Goal: Understand process/instructions: Learn how to perform a task or action

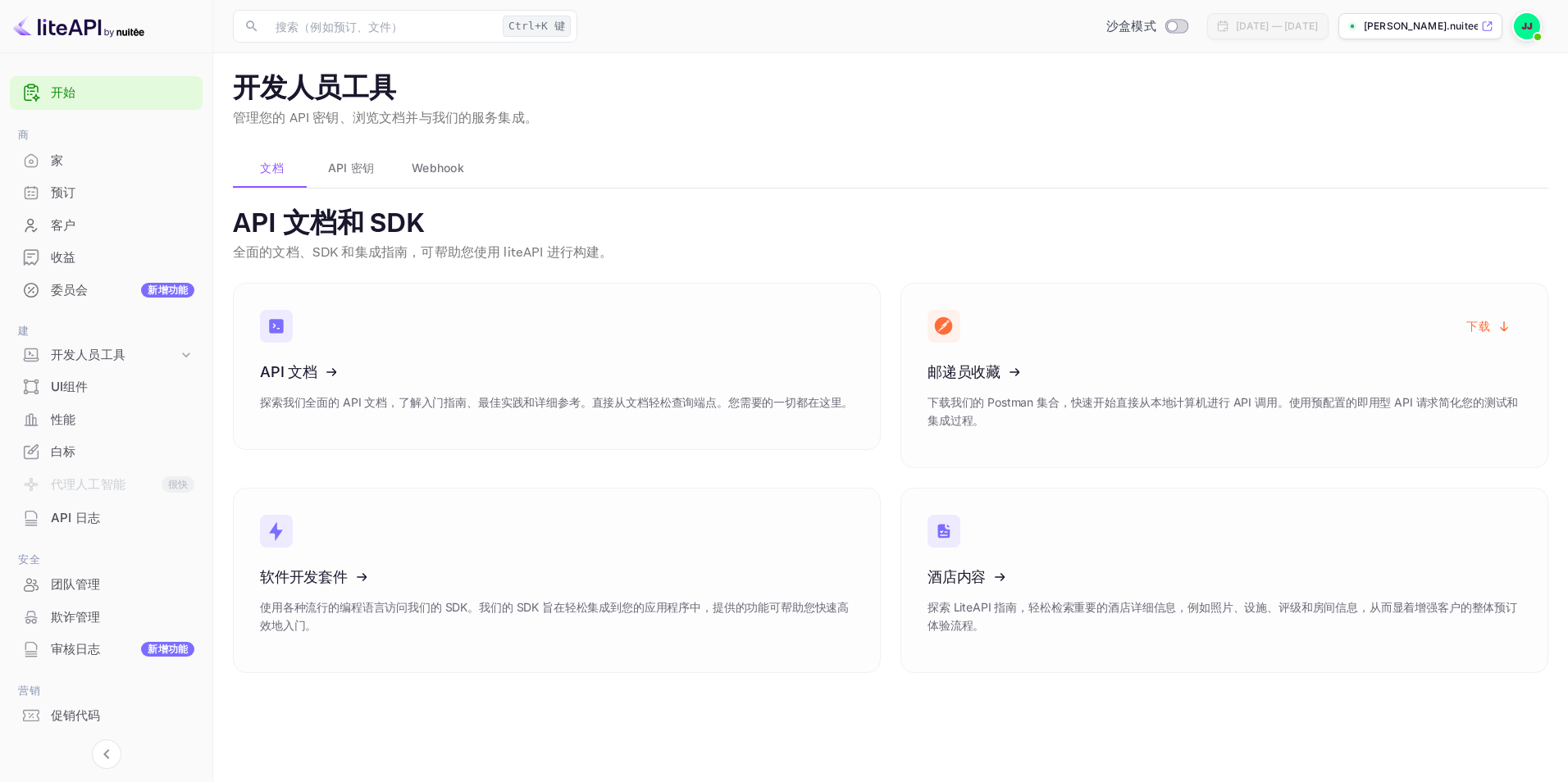
click at [340, 164] on span "API 密钥" at bounding box center [351, 168] width 47 height 20
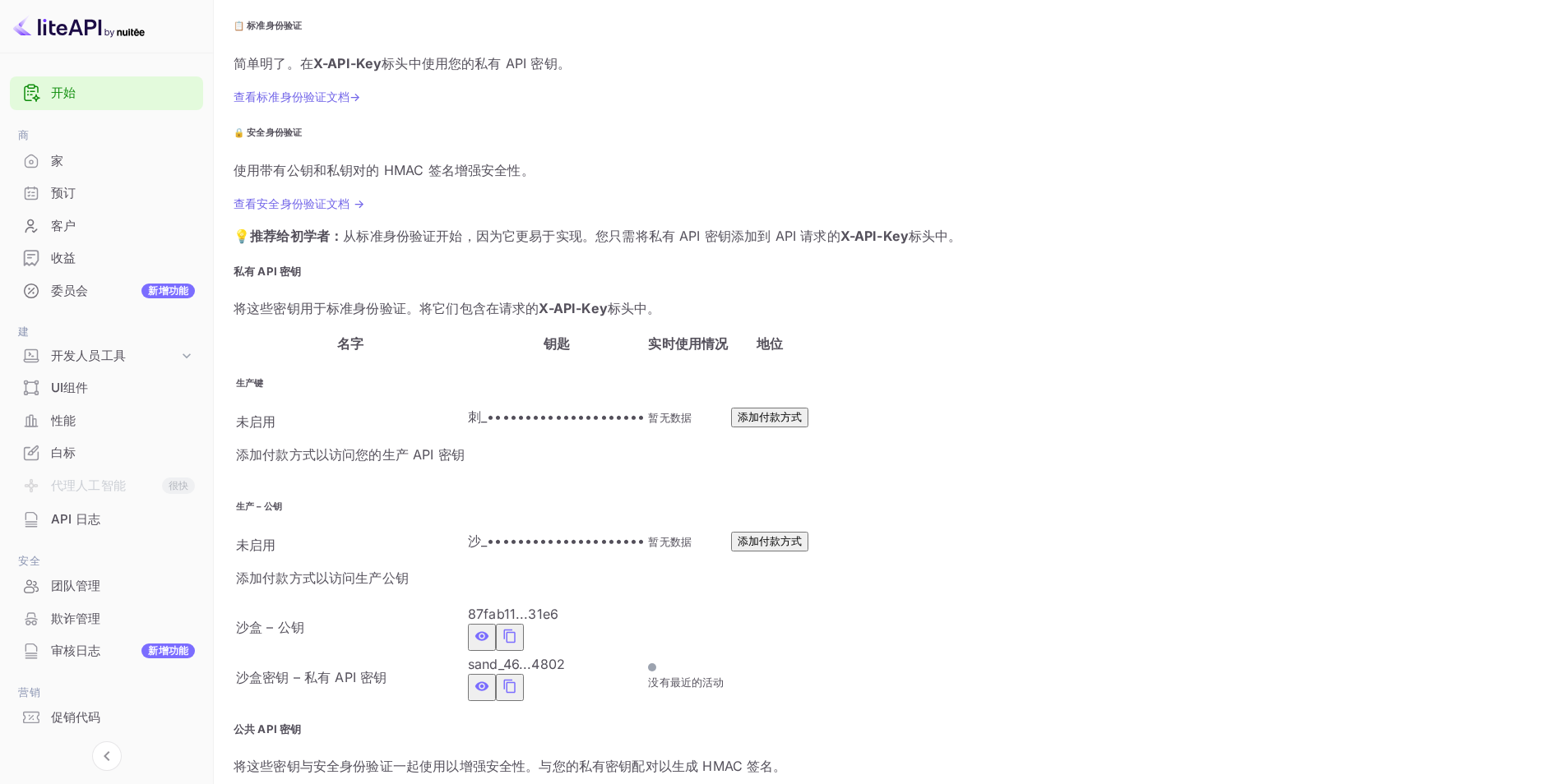
scroll to position [305, 0]
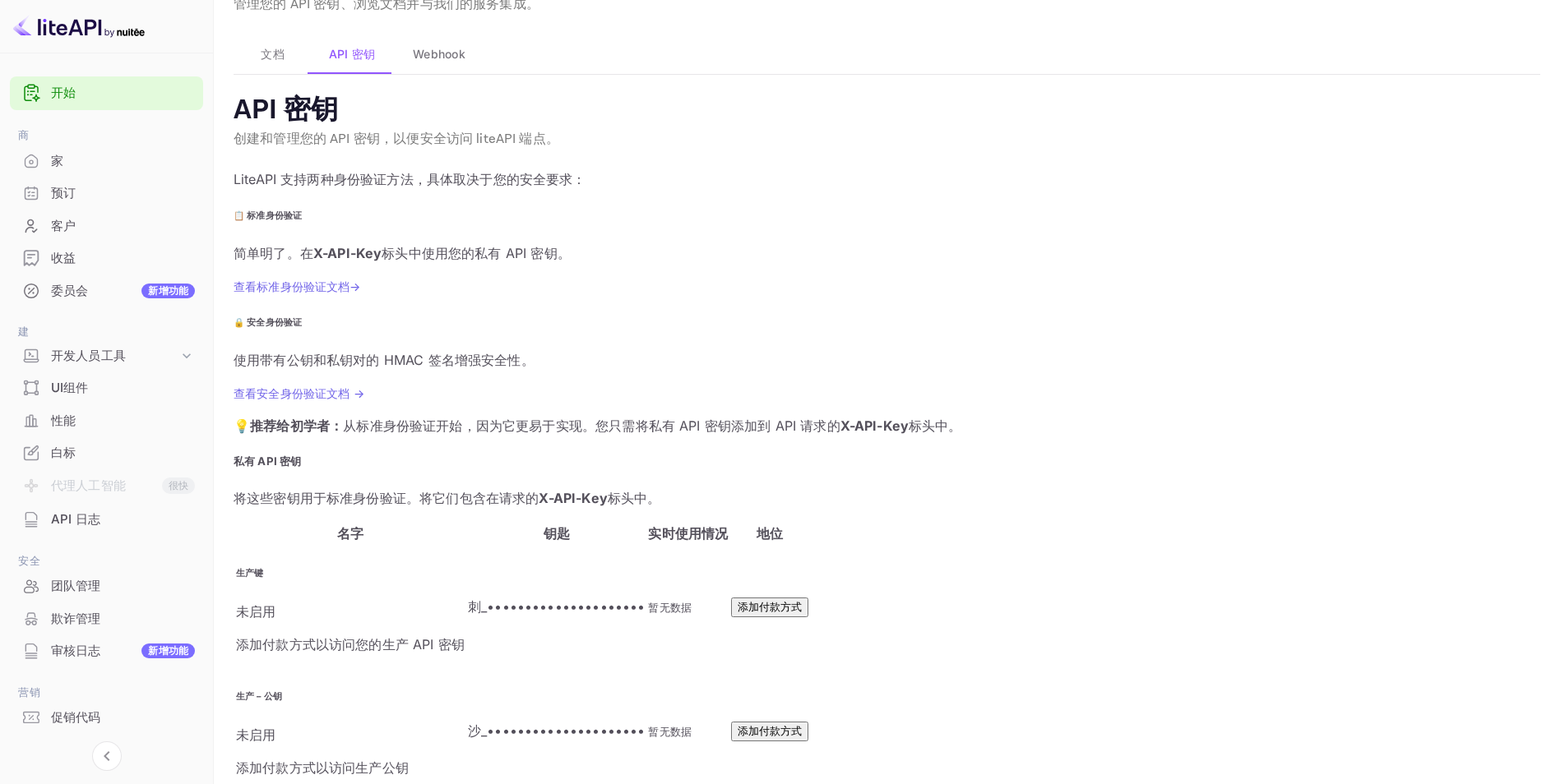
scroll to position [189, 0]
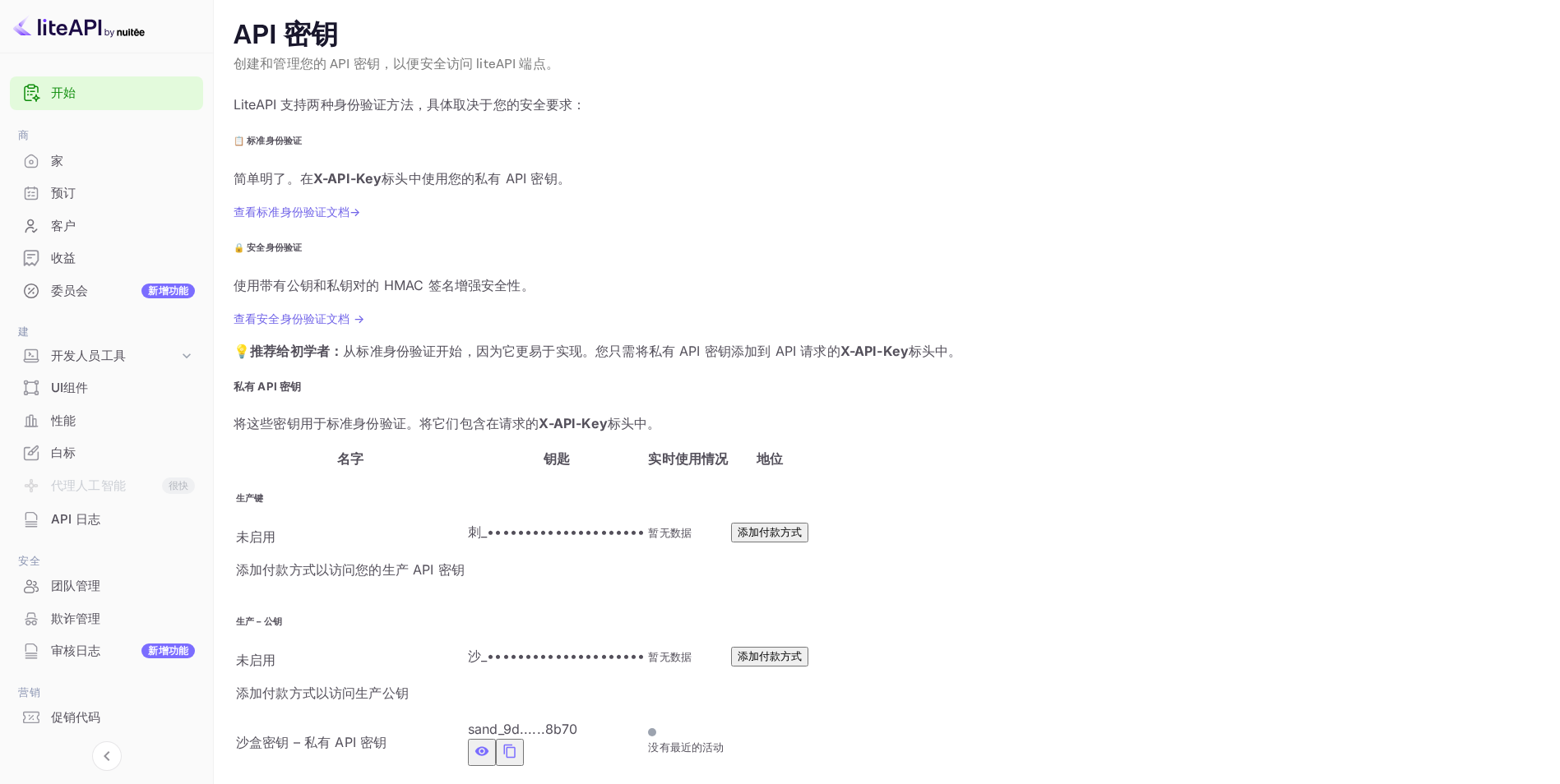
click at [553, 522] on p "刺_•••••••••••••••••••••" at bounding box center [556, 532] width 177 height 20
click at [392, 560] on p "添加付款方式以访问您的生产 API 密钥" at bounding box center [350, 569] width 229 height 20
click at [315, 527] on div "未启用" at bounding box center [350, 537] width 229 height 20
click at [336, 683] on p "添加付款方式以访问生产公钥" at bounding box center [350, 693] width 229 height 20
click at [809, 647] on button "添加付款方式" at bounding box center [770, 657] width 77 height 20
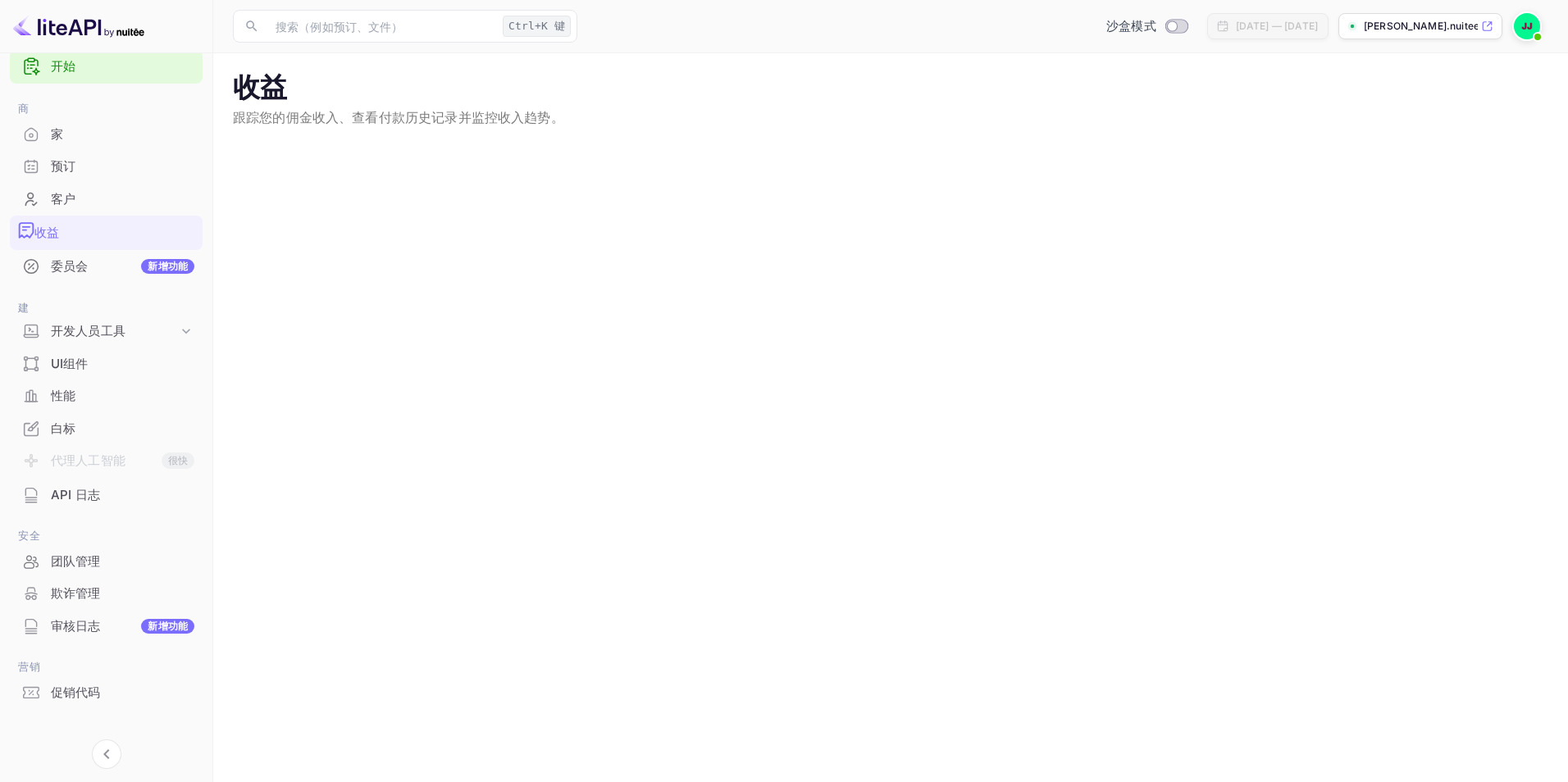
scroll to position [41, 0]
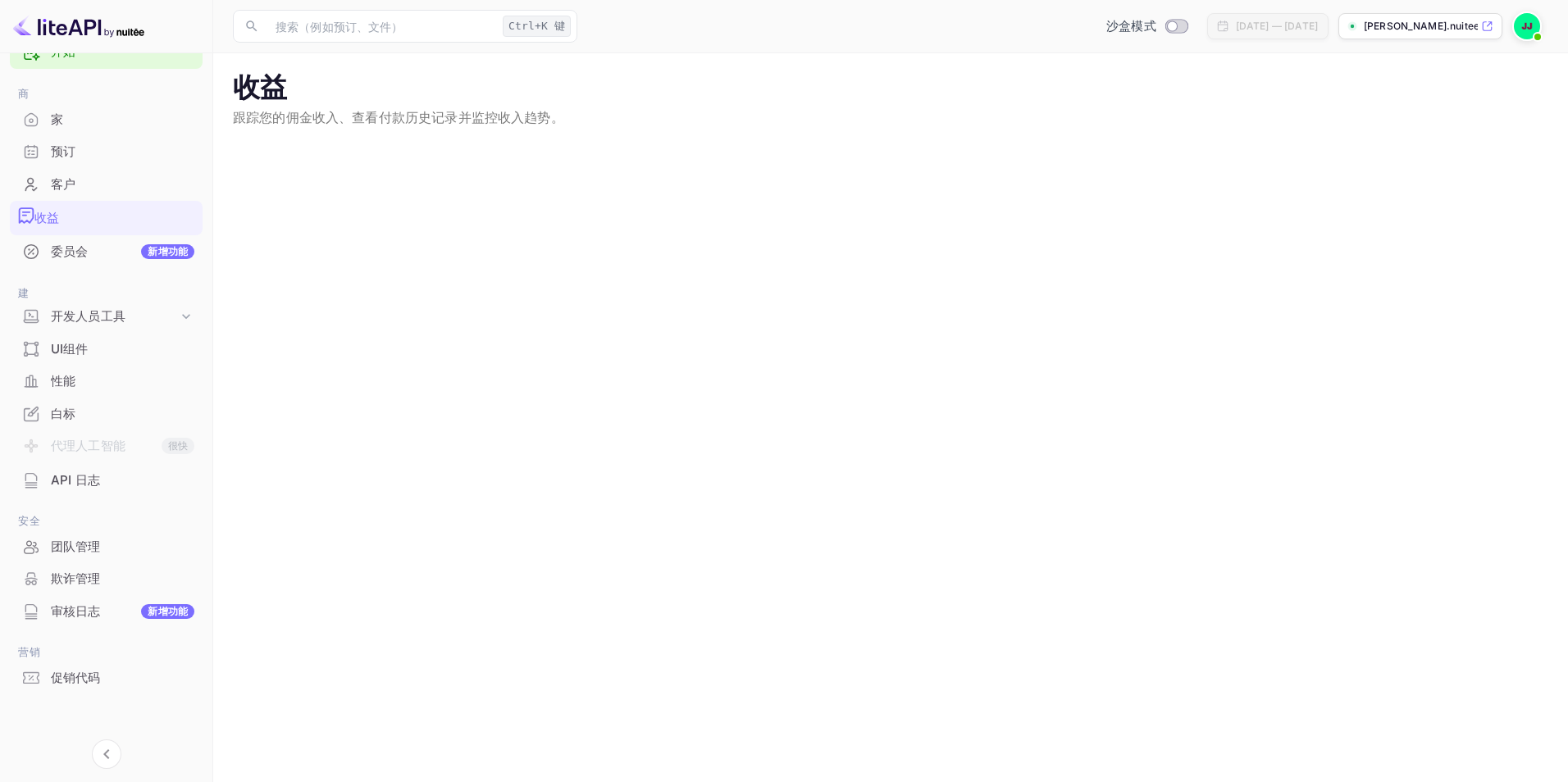
click at [69, 487] on div "API 日志" at bounding box center [106, 481] width 193 height 32
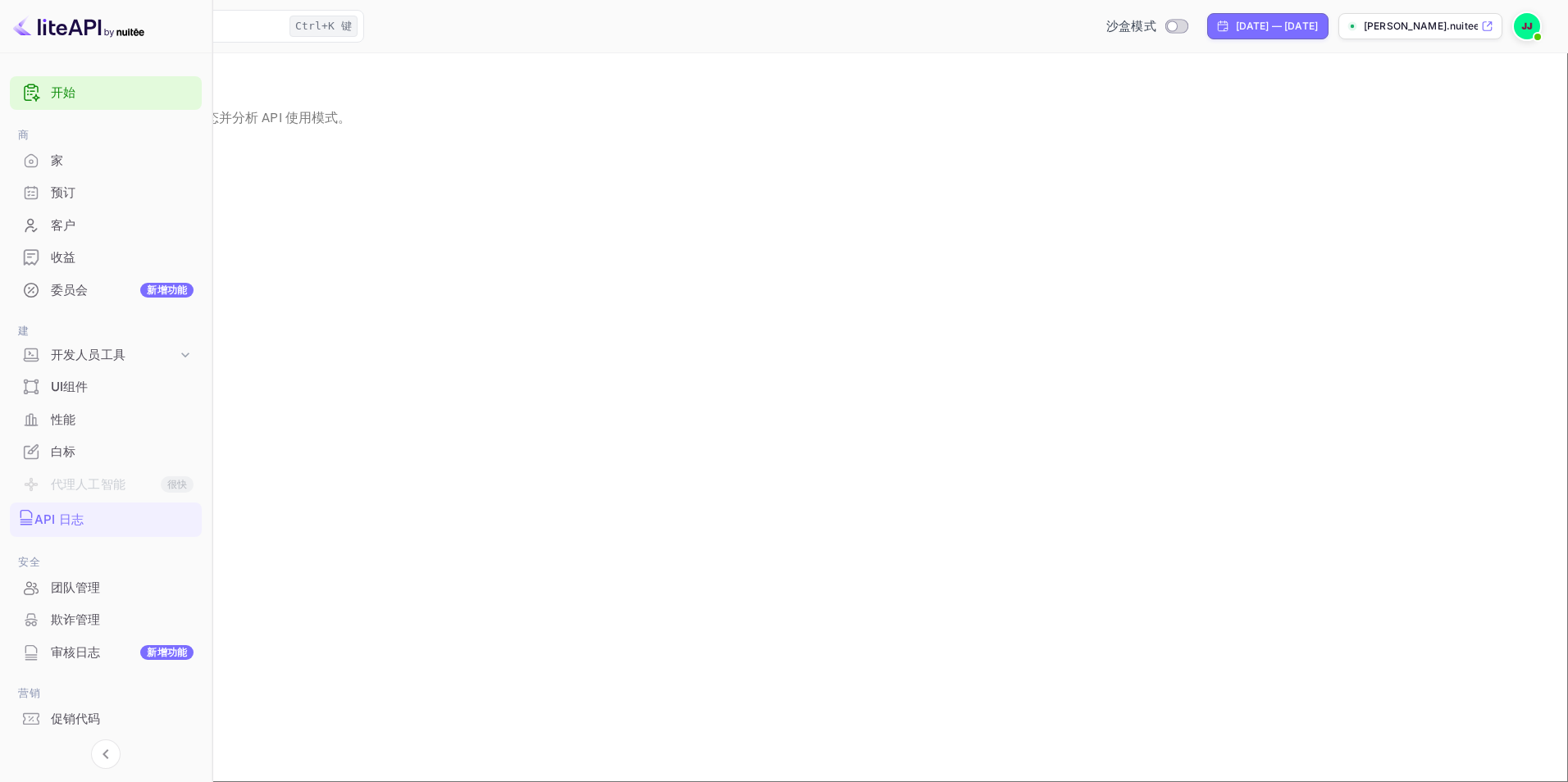
click at [48, 240] on div "客户" at bounding box center [105, 226] width 192 height 32
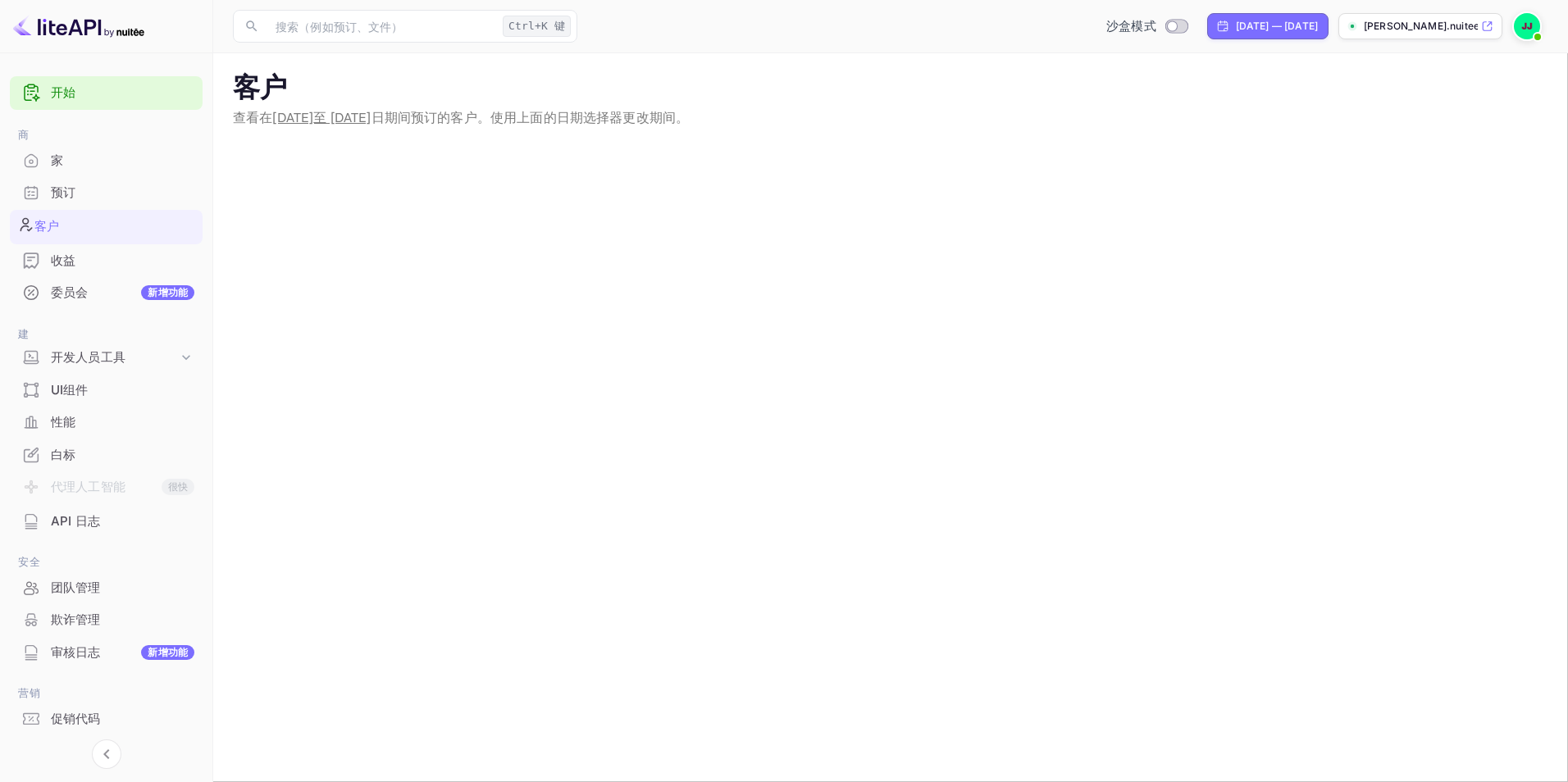
click at [54, 200] on div "预订" at bounding box center [122, 194] width 143 height 19
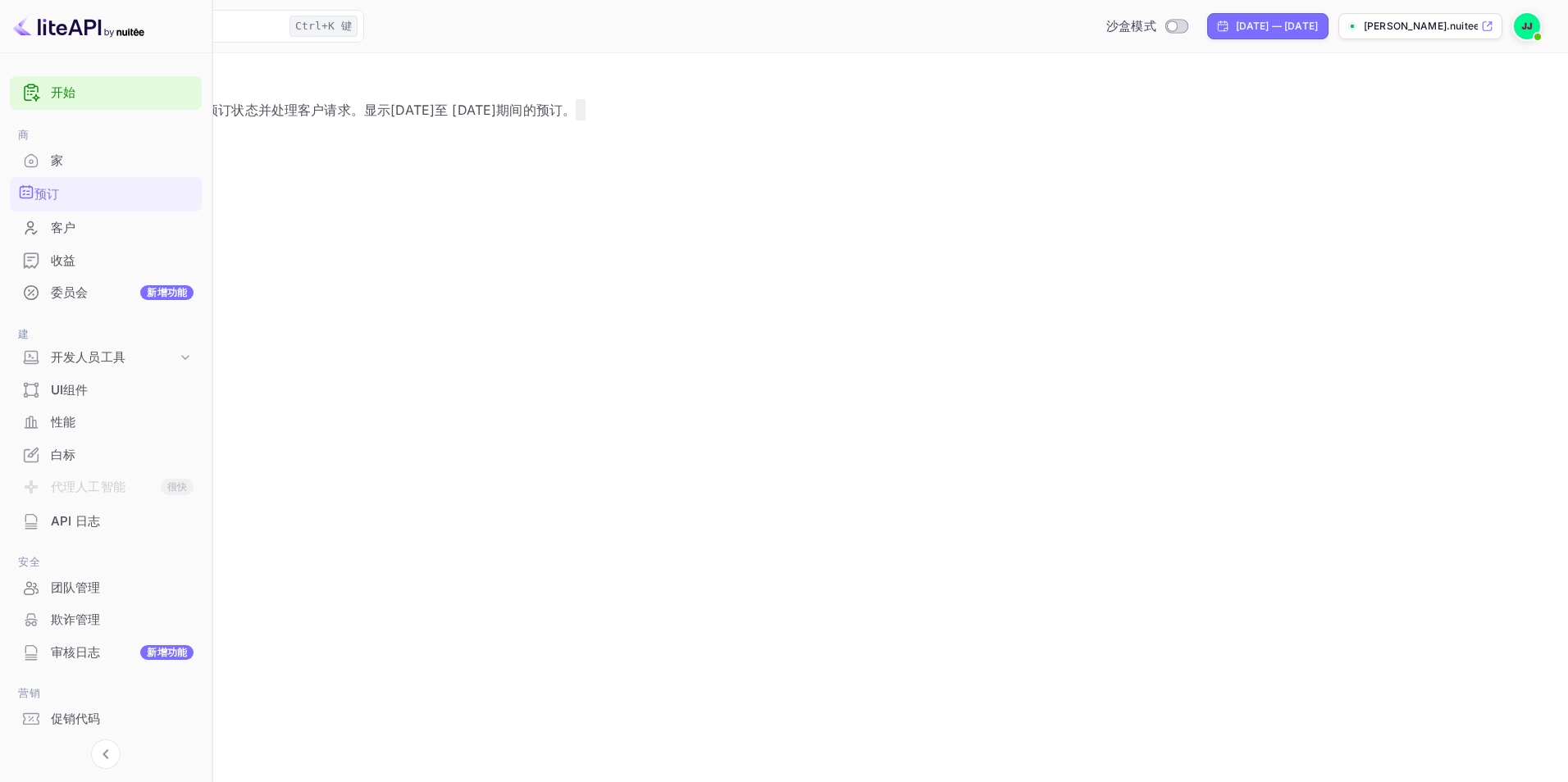
click at [69, 161] on div "家" at bounding box center [122, 161] width 142 height 19
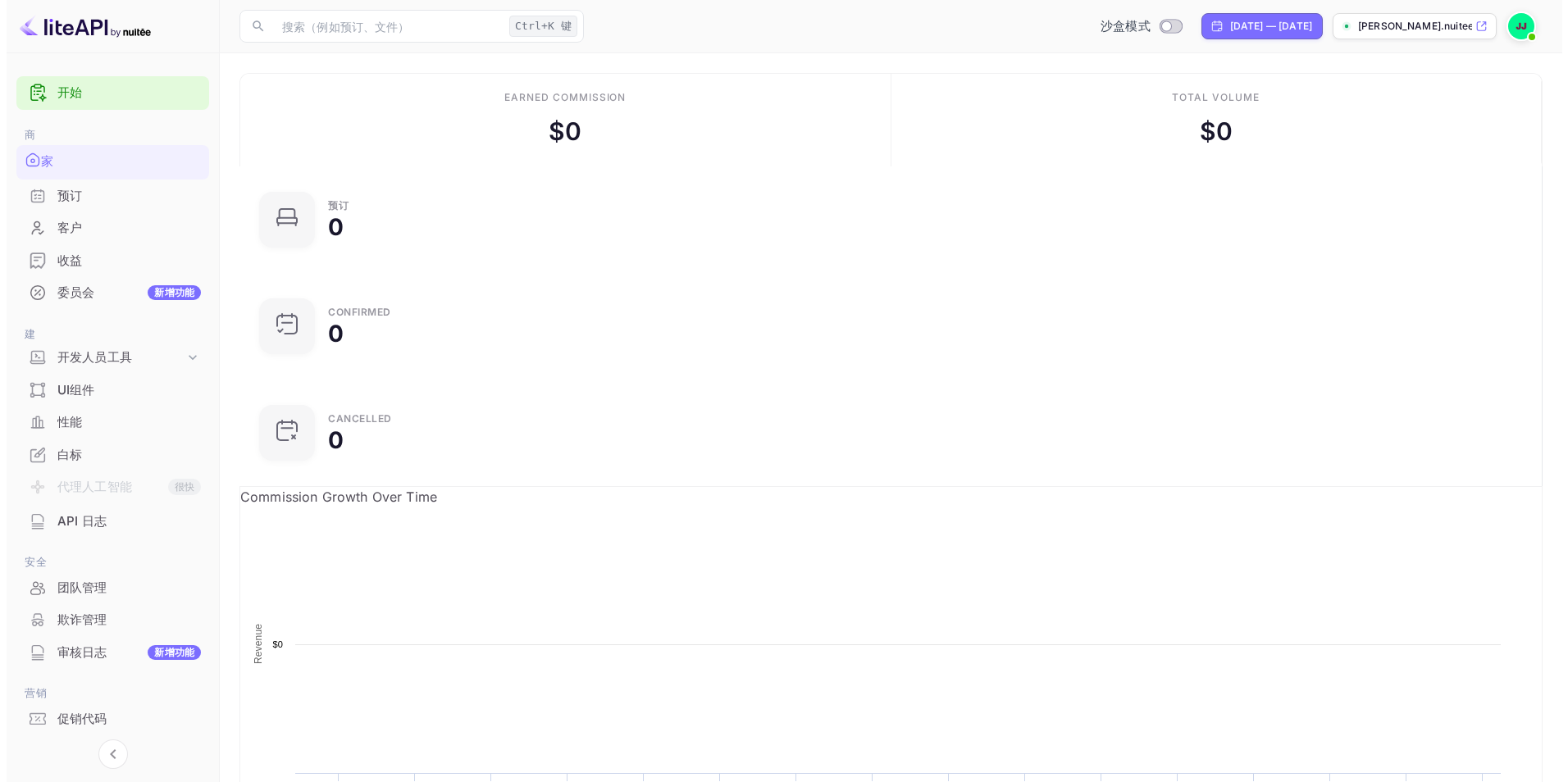
scroll to position [254, 411]
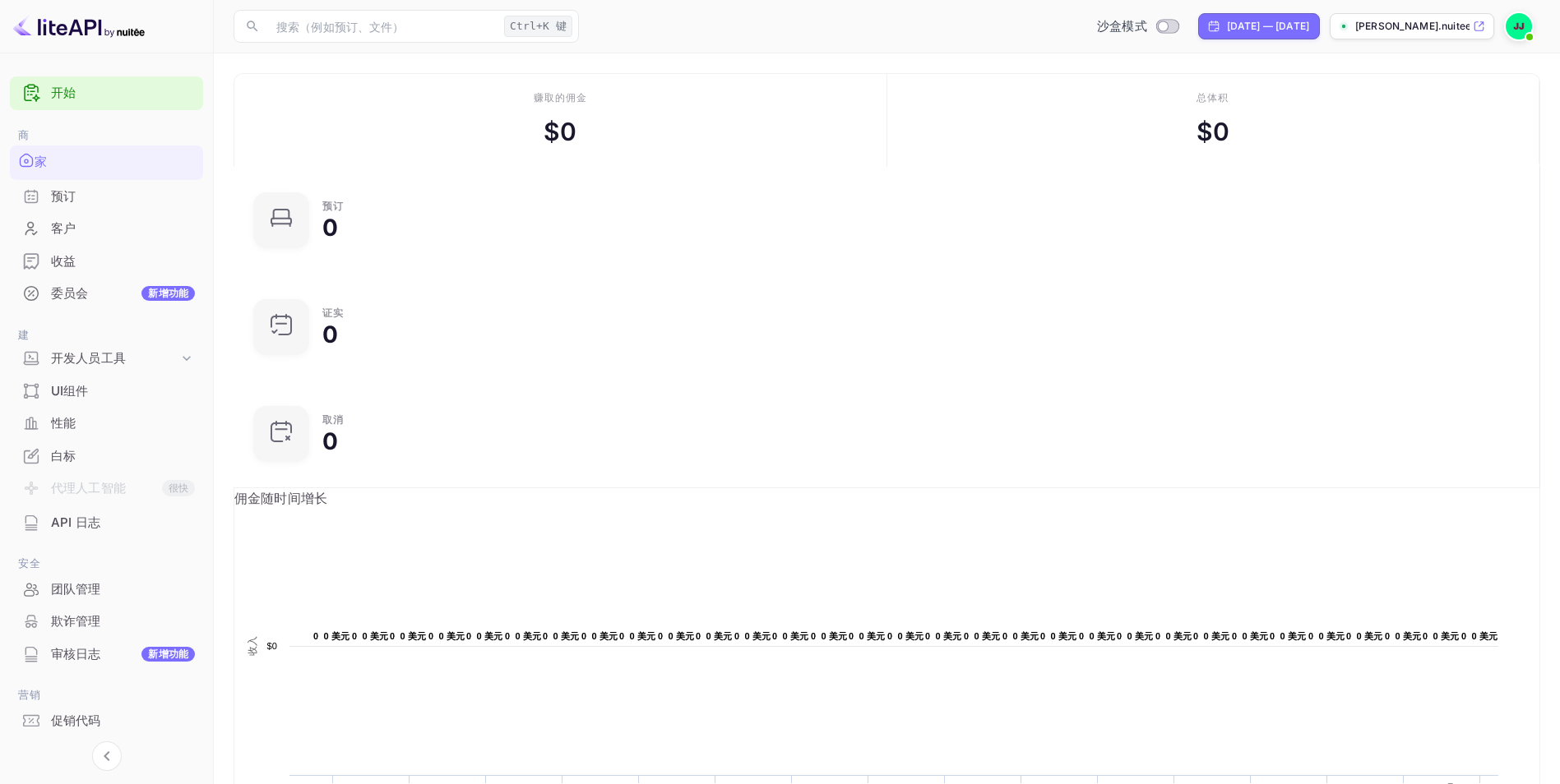
click at [78, 96] on link "开始" at bounding box center [123, 93] width 144 height 19
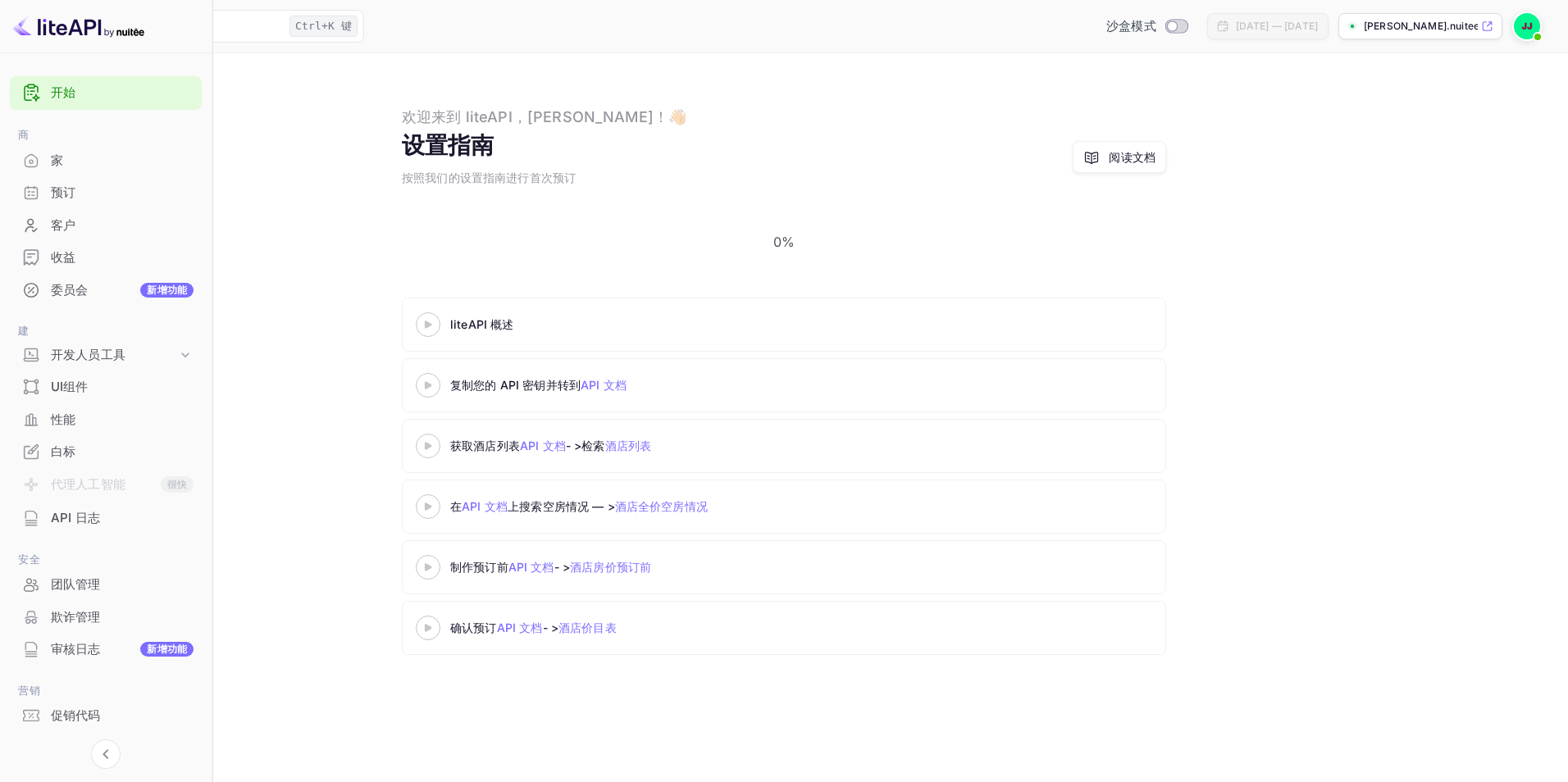
click at [627, 378] on link "API 文档" at bounding box center [603, 385] width 46 height 14
drag, startPoint x: 677, startPoint y: 176, endPoint x: 807, endPoint y: 168, distance: 130.2
click at [807, 168] on div "设置指南 按照我们的设置指南进行首次预订 阅读文档" at bounding box center [784, 156] width 764 height 58
click at [502, 300] on div "liteAPI 概述 复制您的 API 密钥并转到 API 文档 获取酒店列表 API 文档 - >检索 酒店列表 在 API 文档 上搜索空房情况 — > …" at bounding box center [784, 480] width 1528 height 365
drag, startPoint x: 624, startPoint y: 359, endPoint x: 810, endPoint y: 351, distance: 186.2
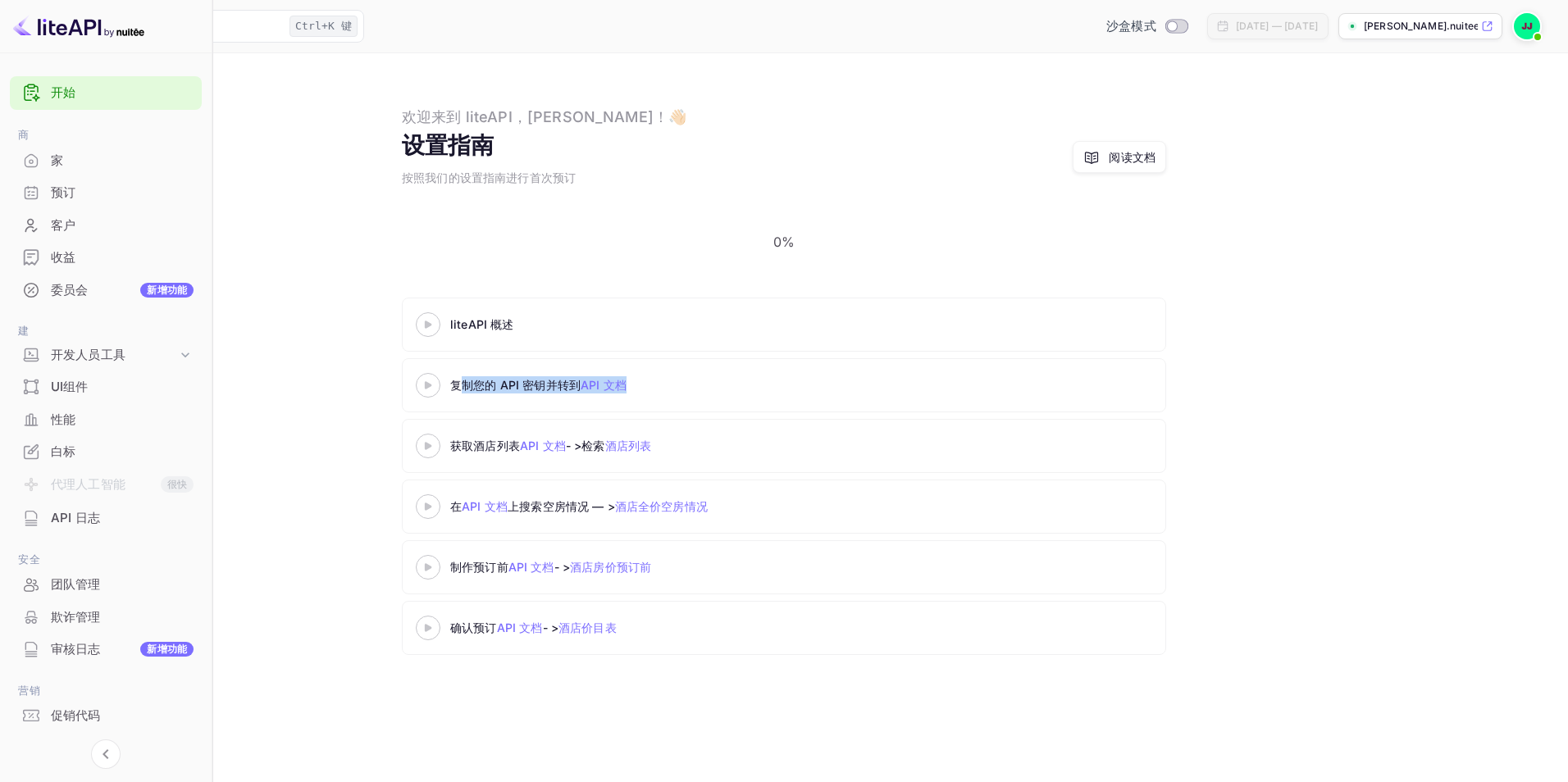
click at [810, 377] on div "复制您的 API 密钥并转到 API 文档" at bounding box center [655, 385] width 410 height 17
click at [1154, 166] on link "阅读文档" at bounding box center [1119, 157] width 94 height 32
